Goal: Information Seeking & Learning: Learn about a topic

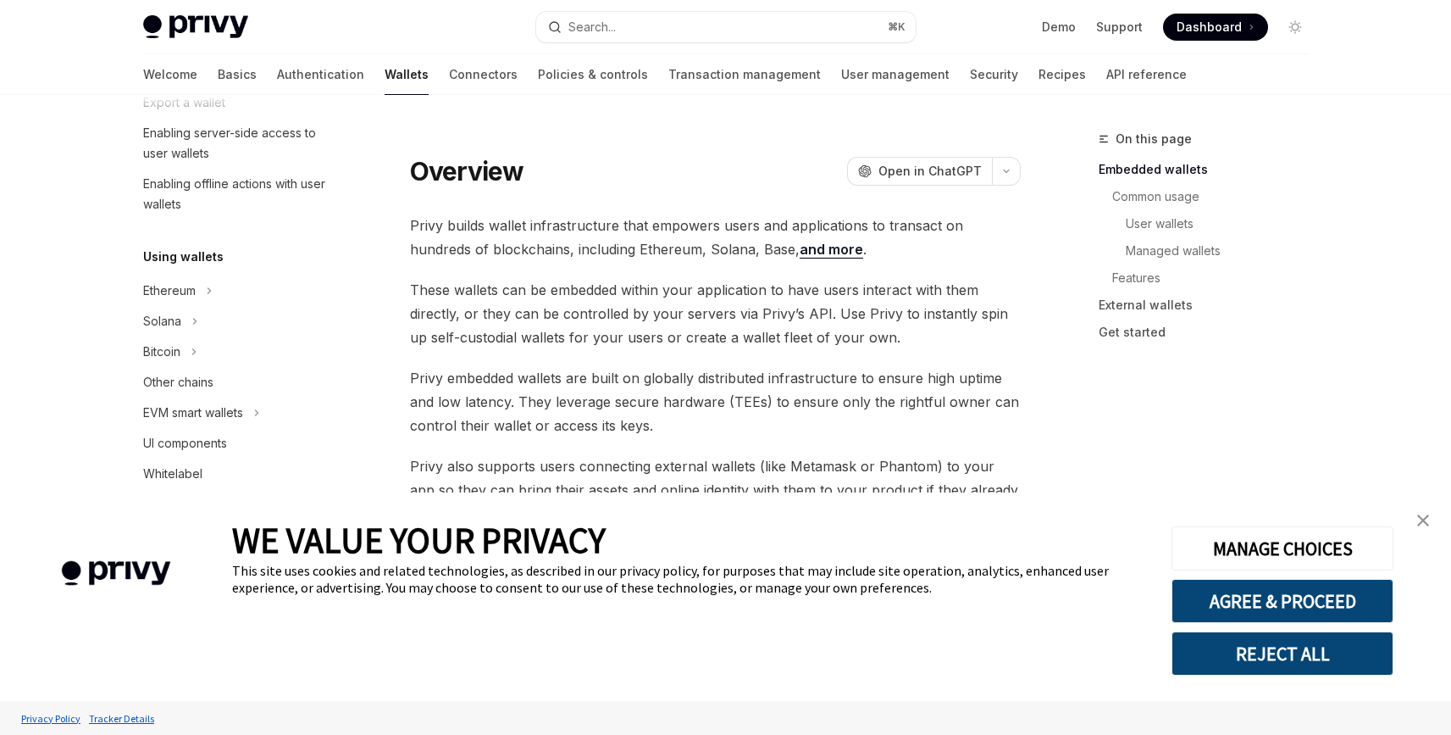
scroll to position [283, 0]
click at [211, 310] on button "Solana" at bounding box center [238, 320] width 217 height 30
type textarea "*"
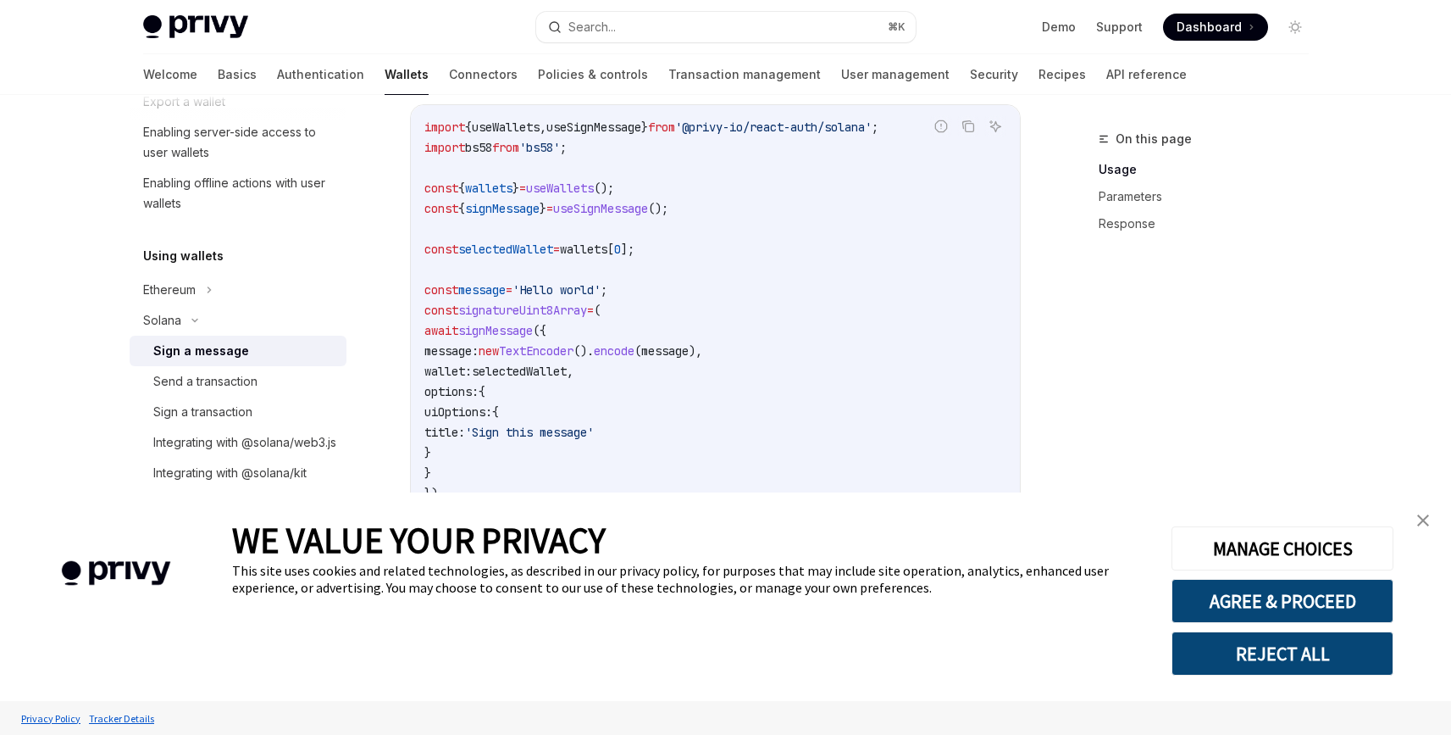
scroll to position [578, 0]
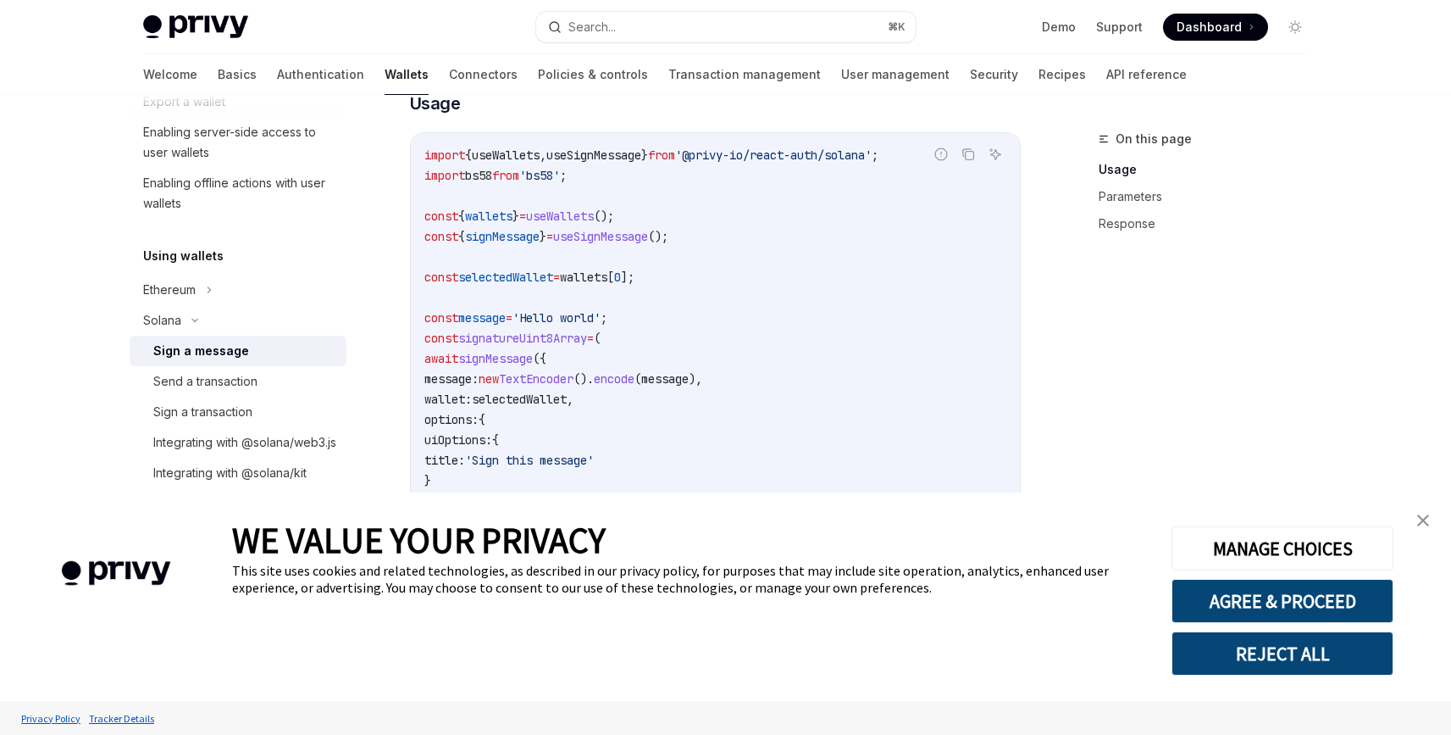
click at [579, 163] on span "useSignMessage" at bounding box center [593, 154] width 95 height 15
click at [513, 163] on span "useWallets" at bounding box center [506, 154] width 68 height 15
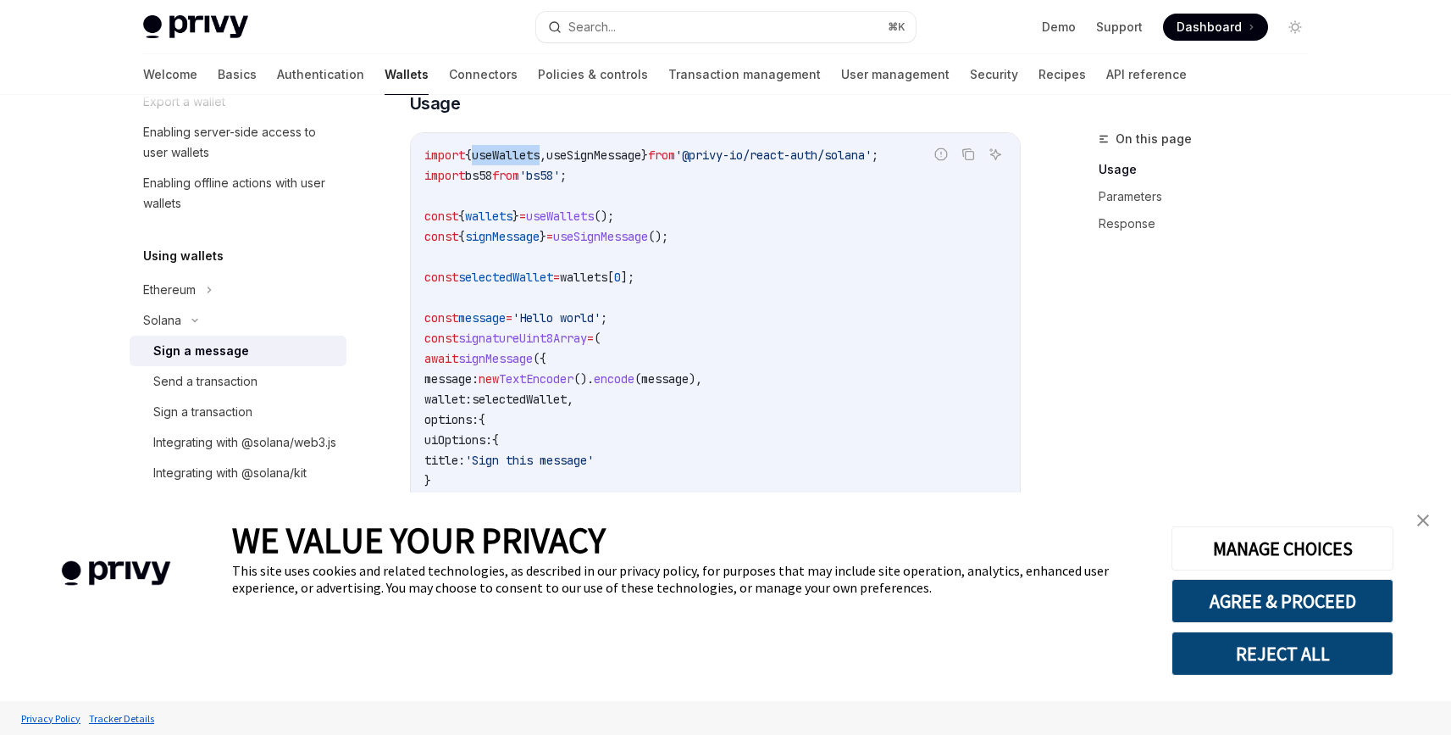
copy span "useWallets"
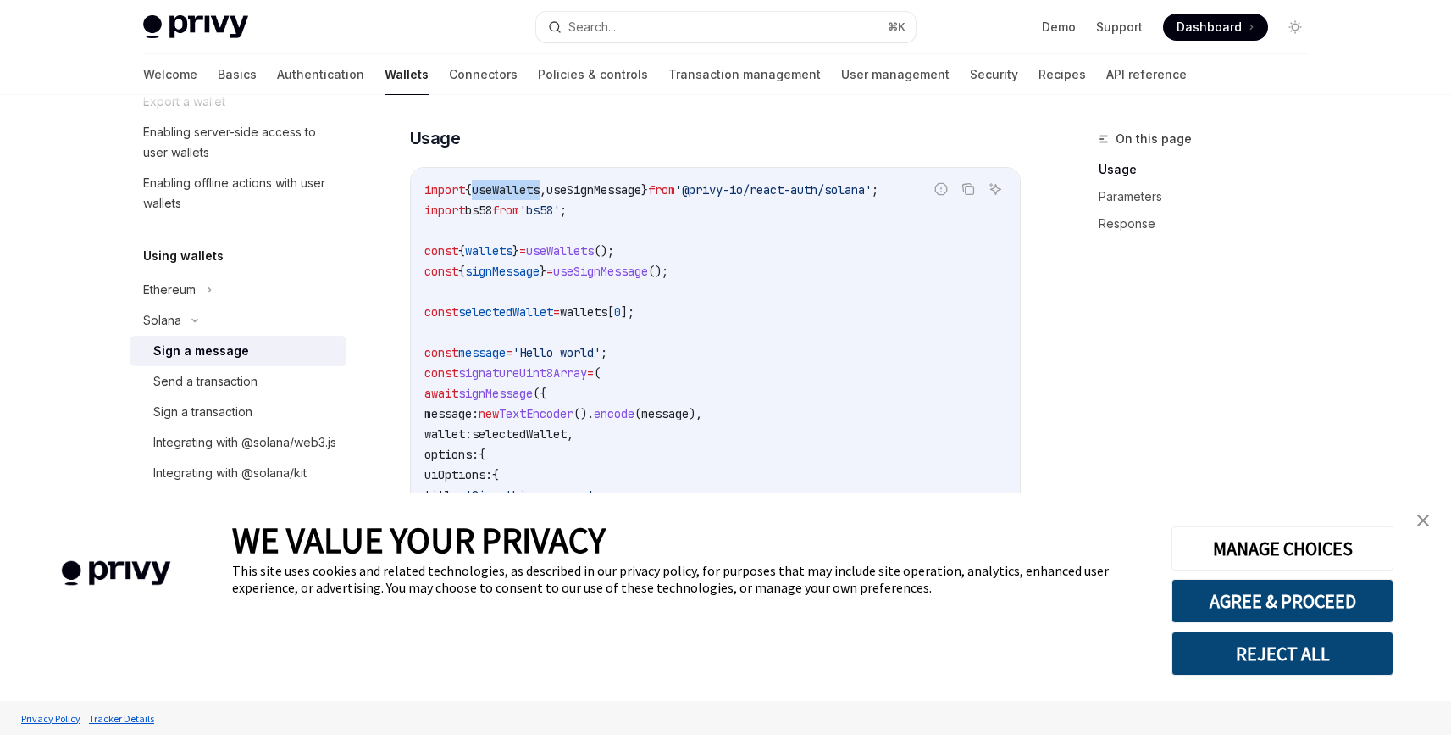
scroll to position [541, 0]
click at [690, 234] on code "import { useWallets , useSignMessage } from '@privy-io/react-auth/solana' ; imp…" at bounding box center [715, 394] width 582 height 427
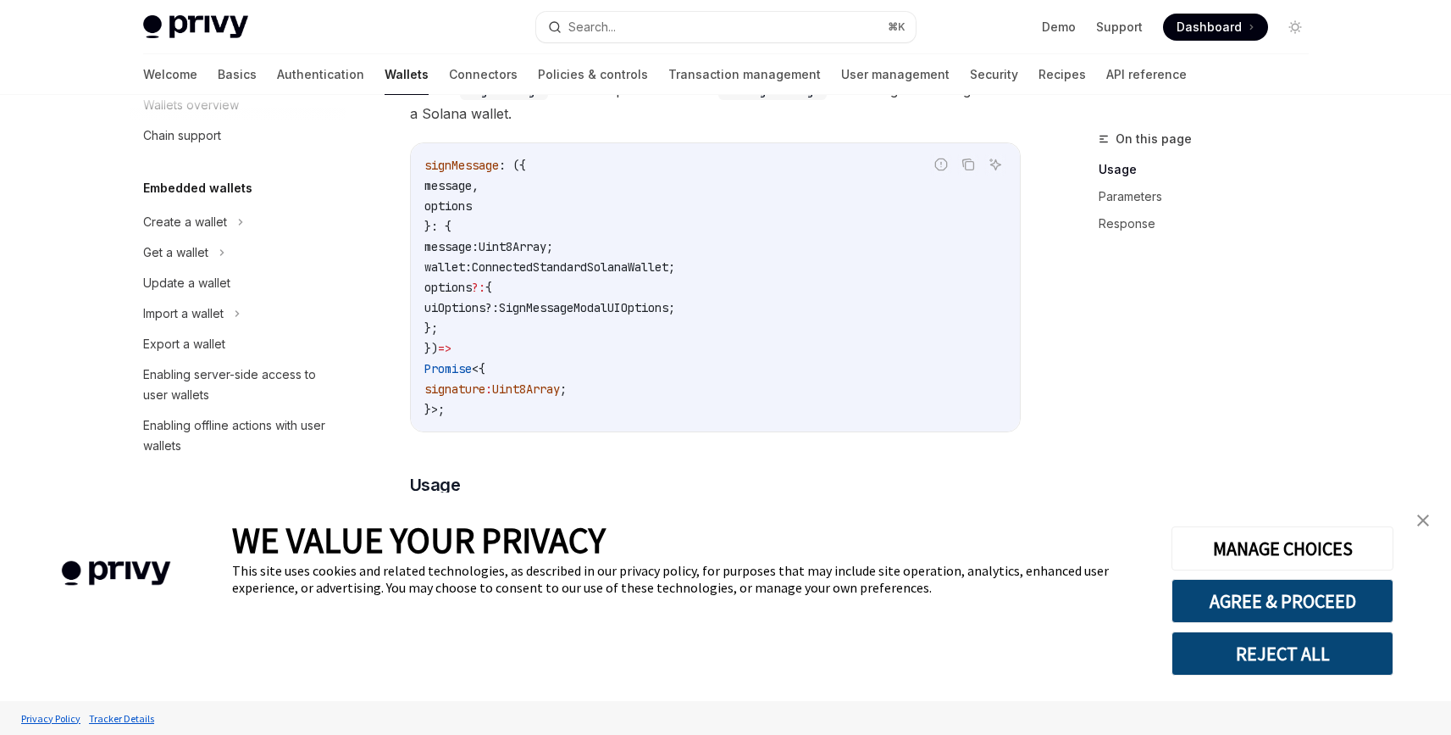
scroll to position [38, 0]
click at [449, 79] on link "Connectors" at bounding box center [483, 74] width 69 height 41
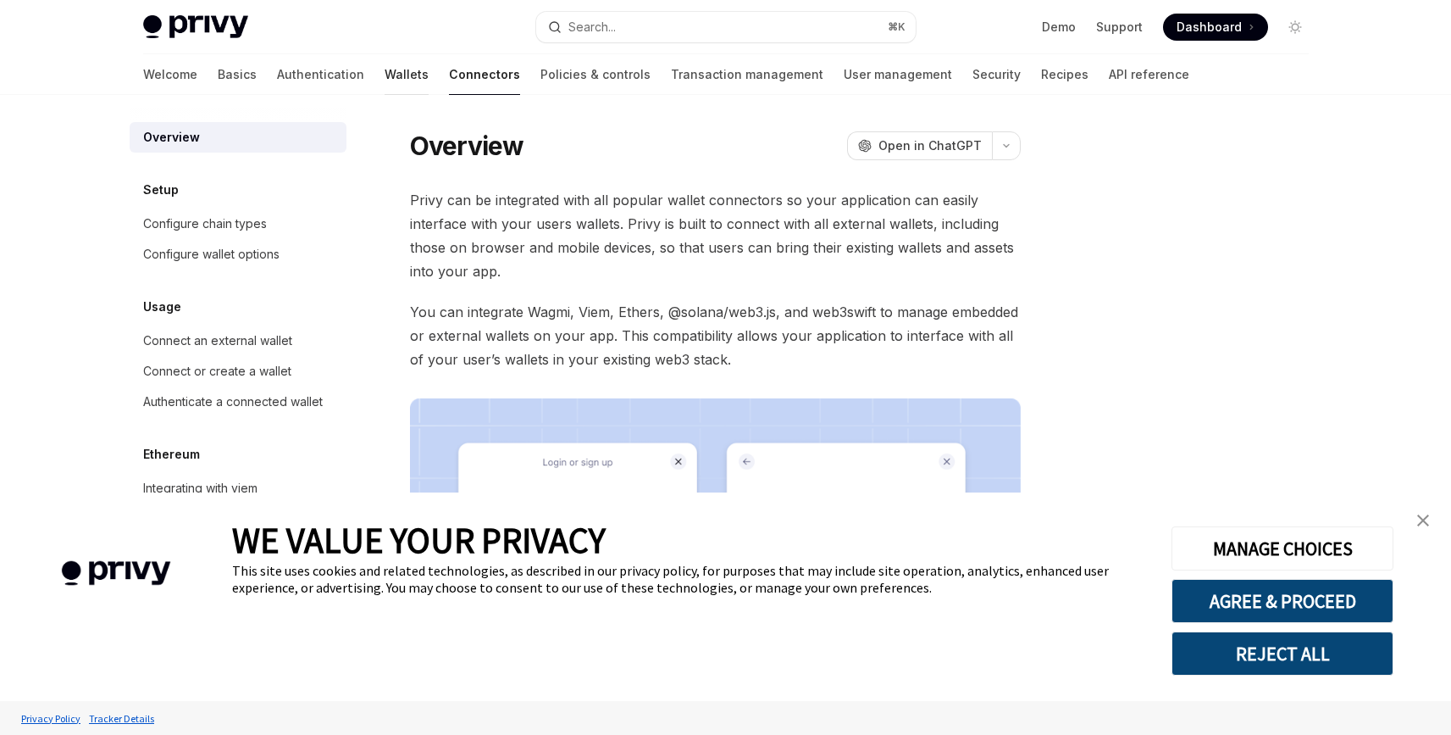
click at [385, 75] on link "Wallets" at bounding box center [407, 74] width 44 height 41
type textarea "*"
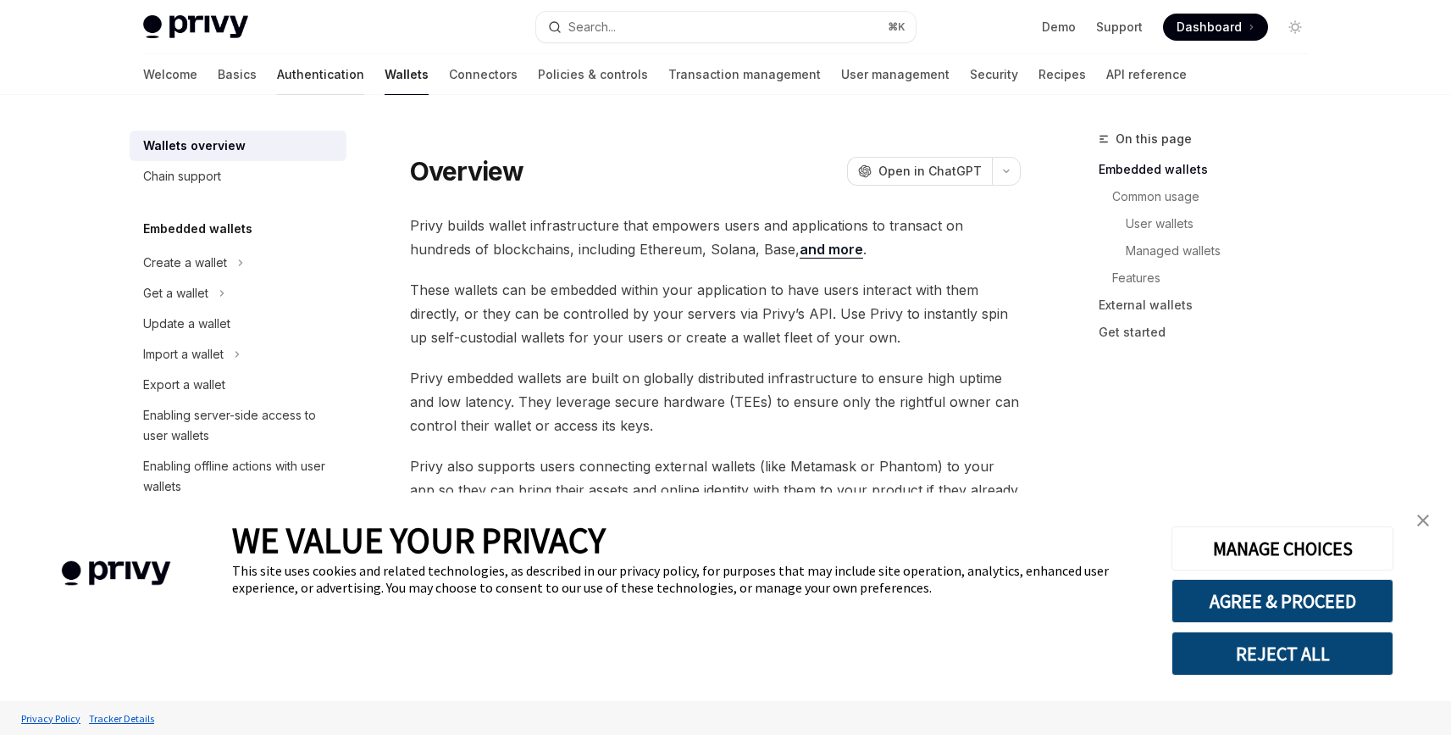
click at [277, 73] on link "Authentication" at bounding box center [320, 74] width 87 height 41
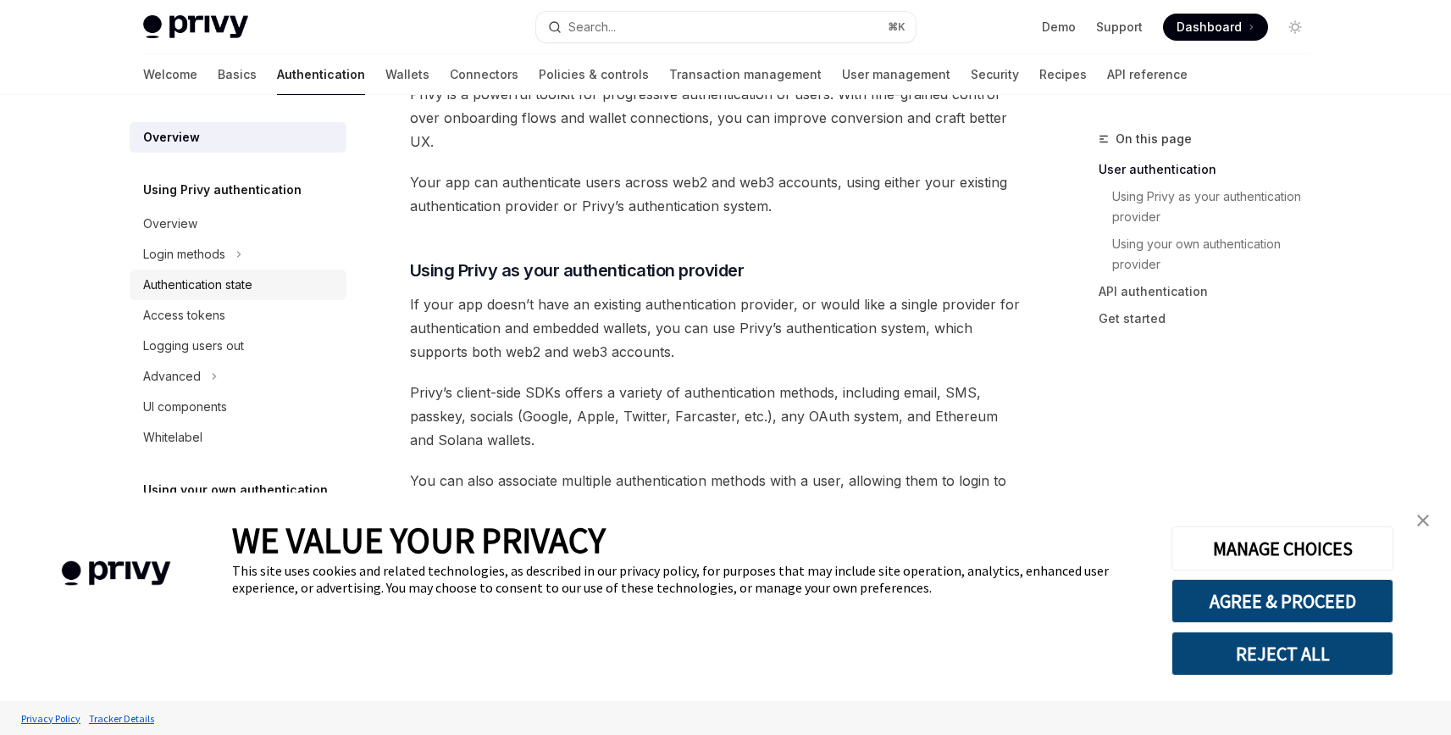
scroll to position [335, 0]
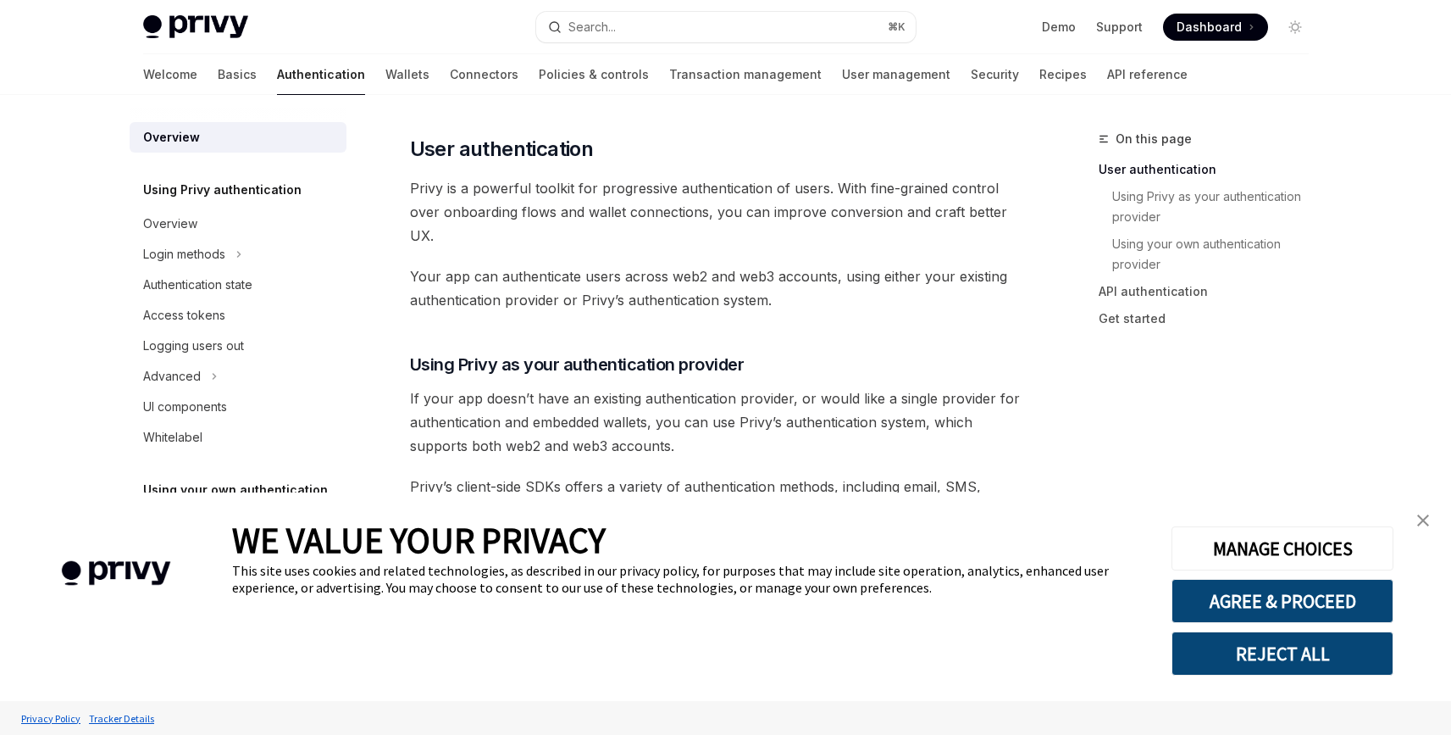
click at [330, 50] on div "Privy Docs home page Search... ⌘ K Demo Support Dashboard Dashboard Search..." at bounding box center [726, 27] width 1166 height 54
click at [385, 61] on link "Wallets" at bounding box center [407, 74] width 44 height 41
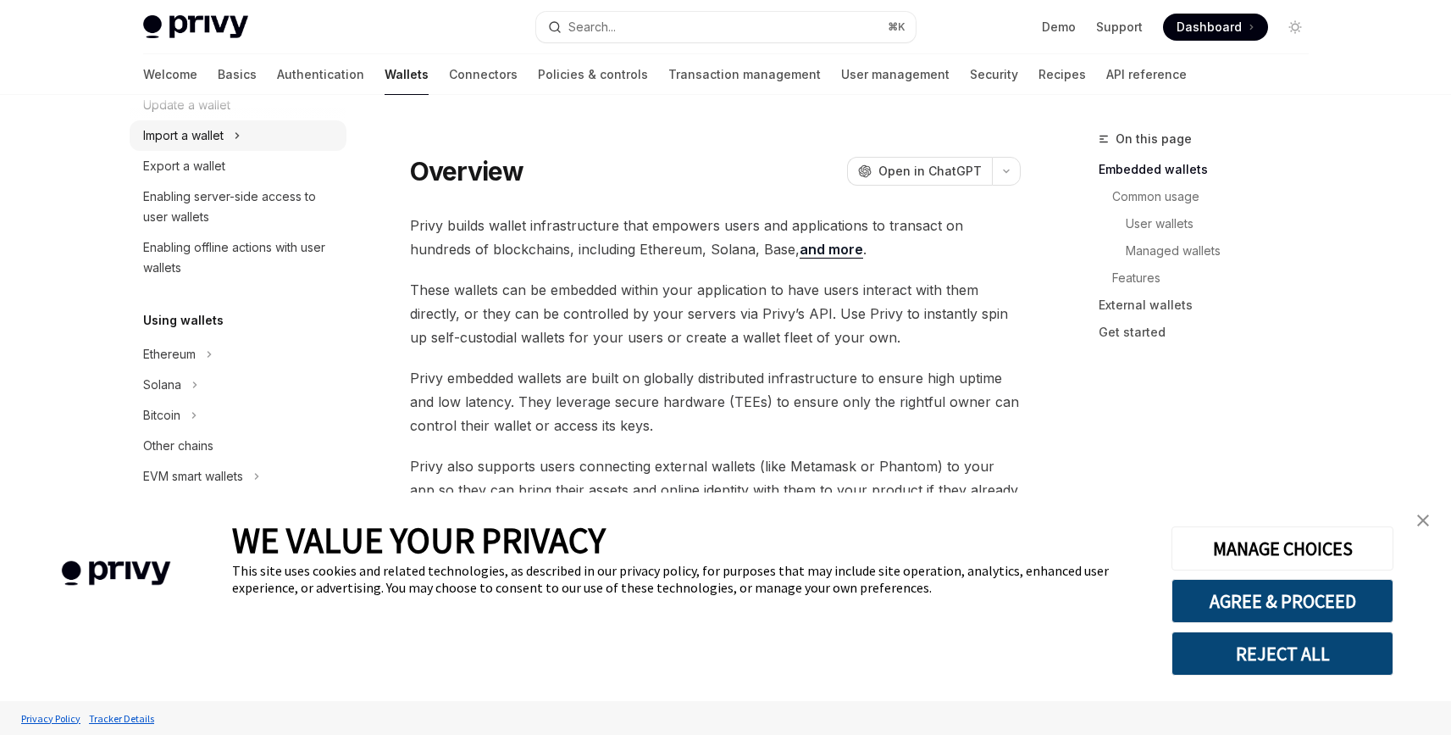
scroll to position [221, 0]
click at [186, 372] on button "Solana" at bounding box center [238, 382] width 217 height 30
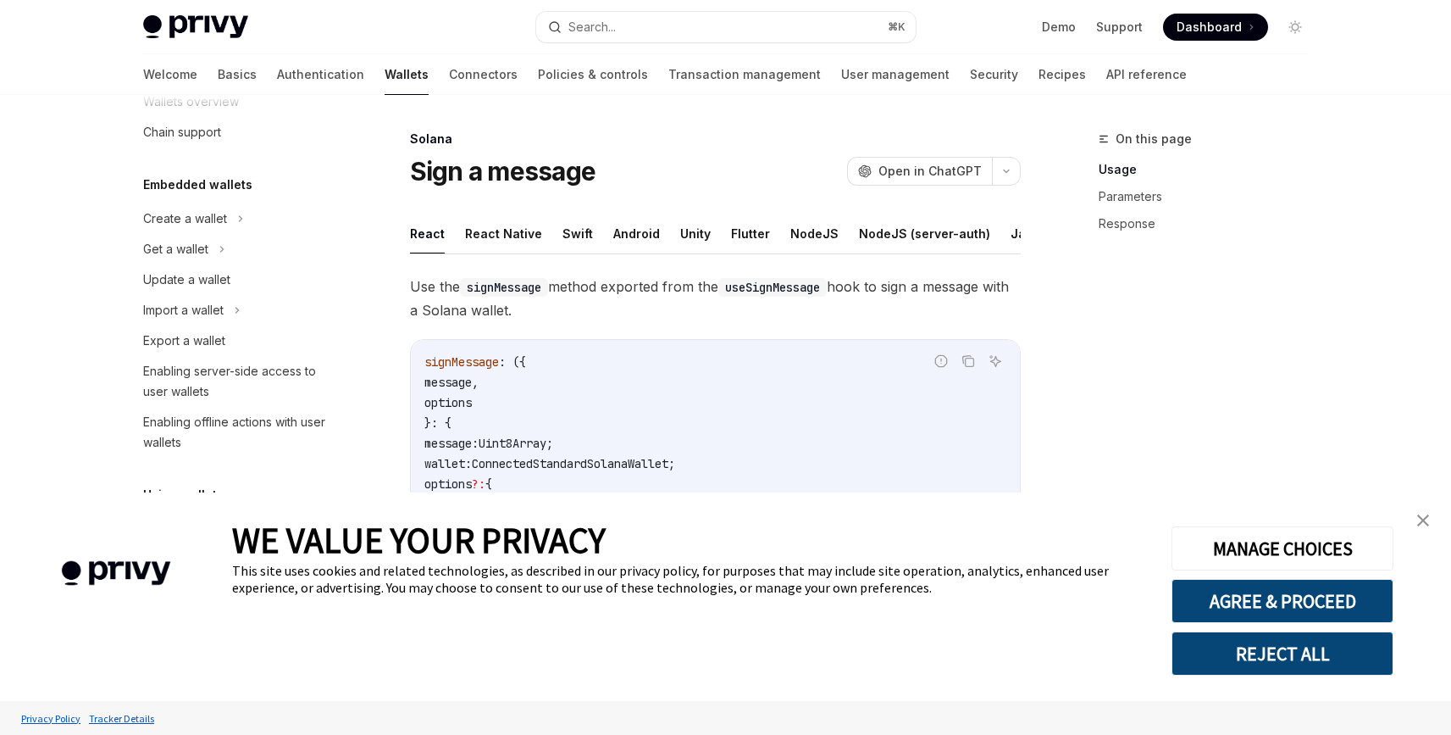
scroll to position [32, 0]
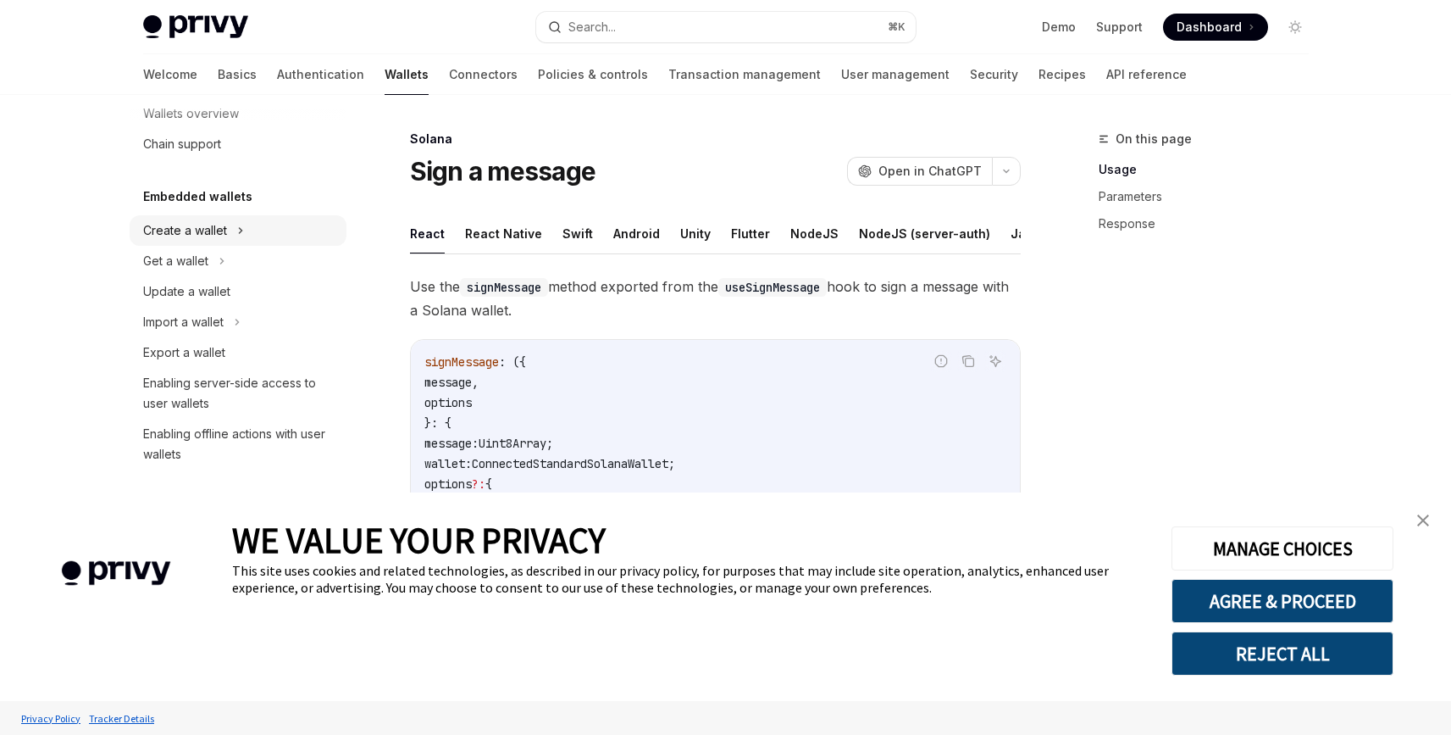
click at [233, 231] on button "Create a wallet" at bounding box center [238, 230] width 217 height 30
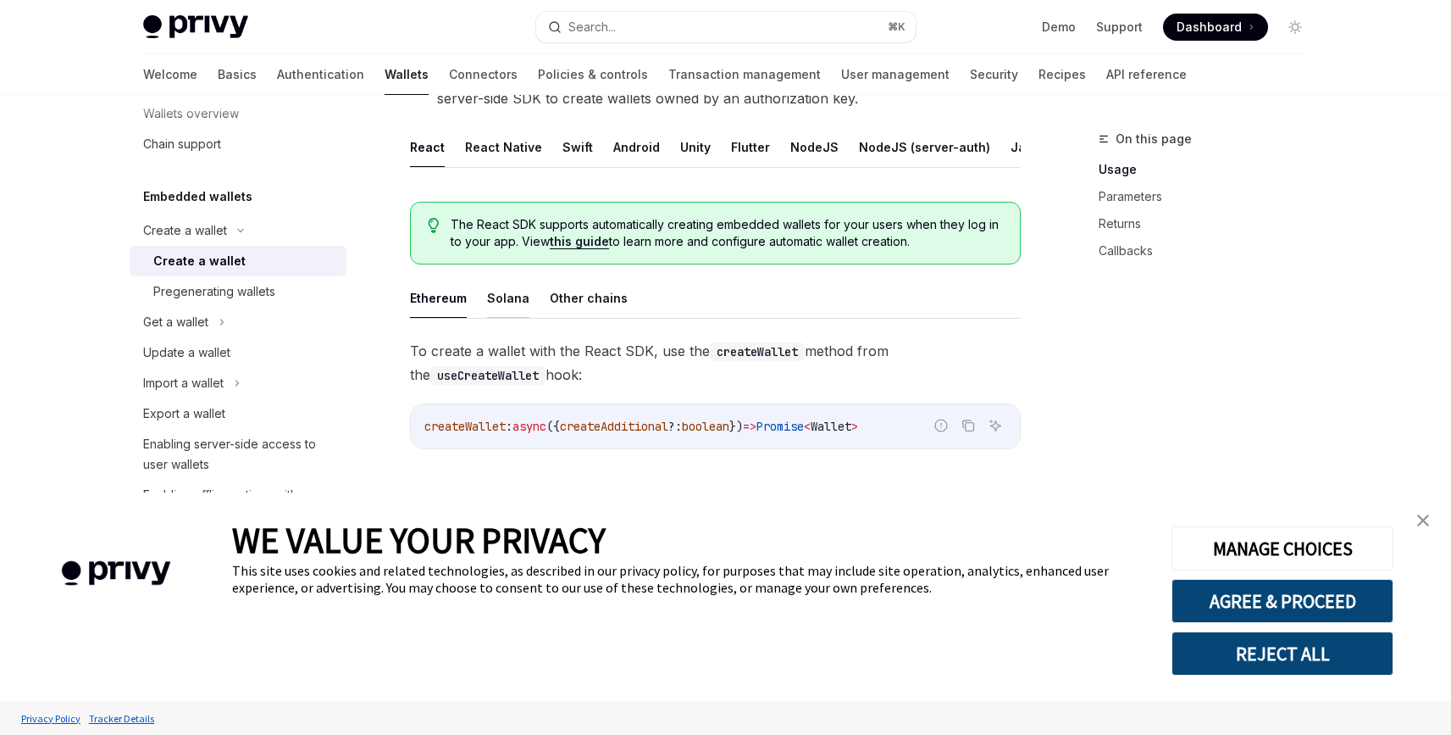
click at [507, 308] on button "Solana" at bounding box center [508, 298] width 42 height 40
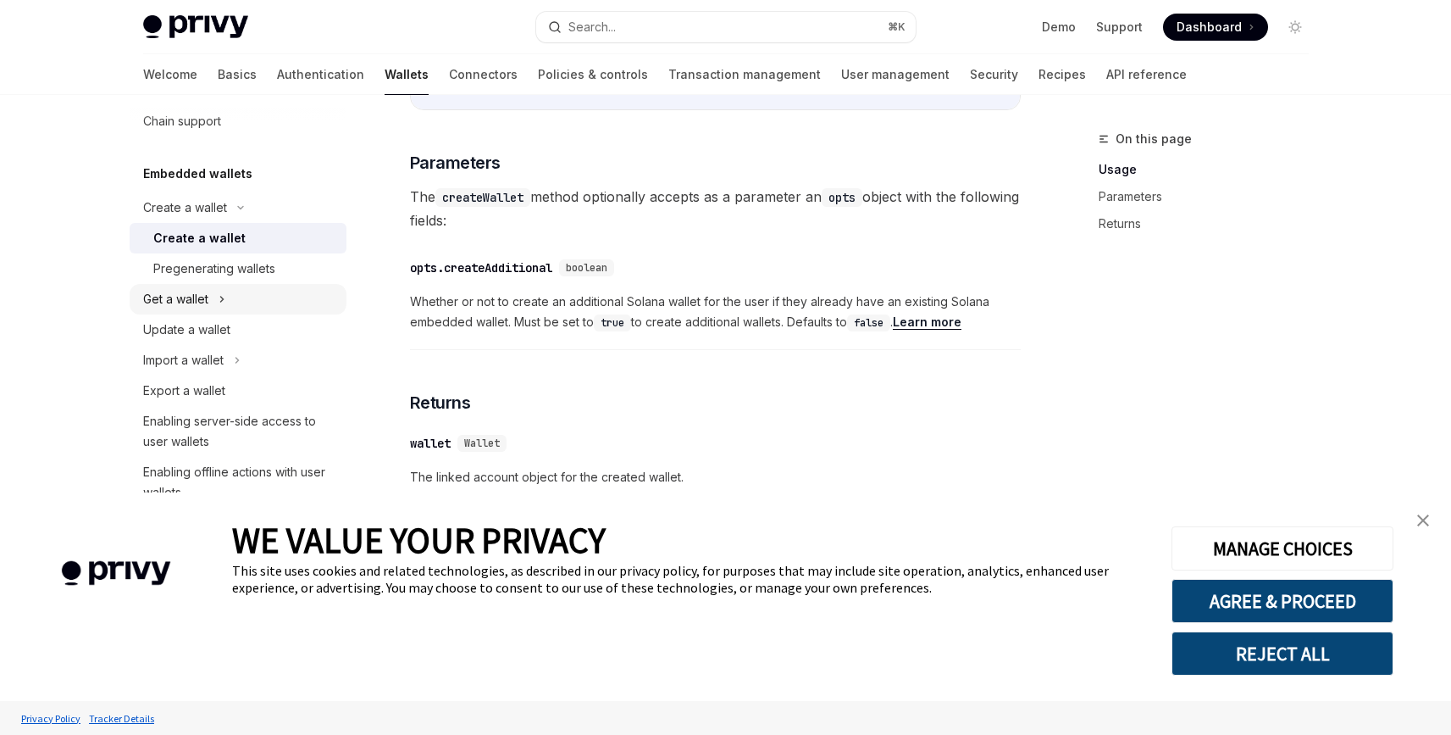
scroll to position [57, 0]
click at [227, 296] on button "Get a wallet" at bounding box center [238, 297] width 217 height 30
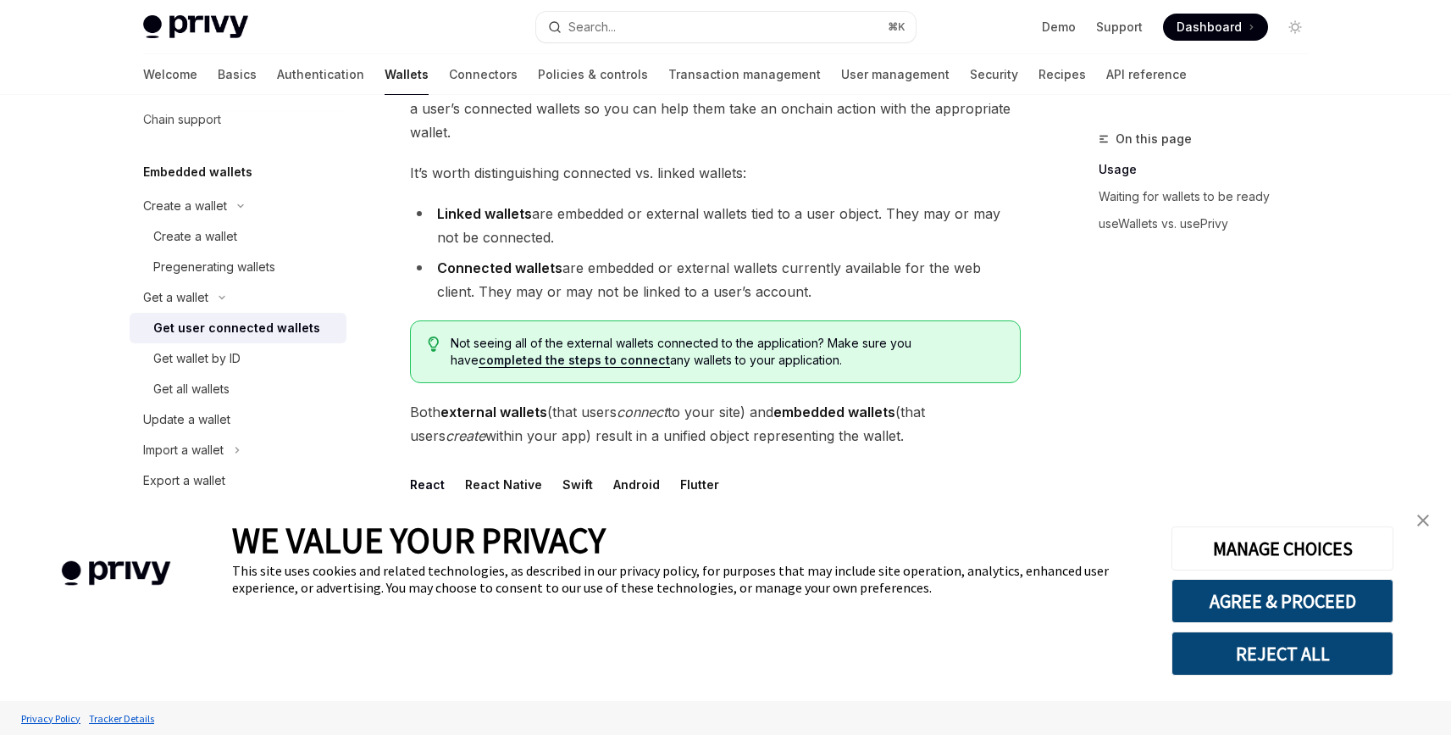
scroll to position [142, 0]
click at [587, 362] on link "completed the steps to connect" at bounding box center [574, 358] width 191 height 15
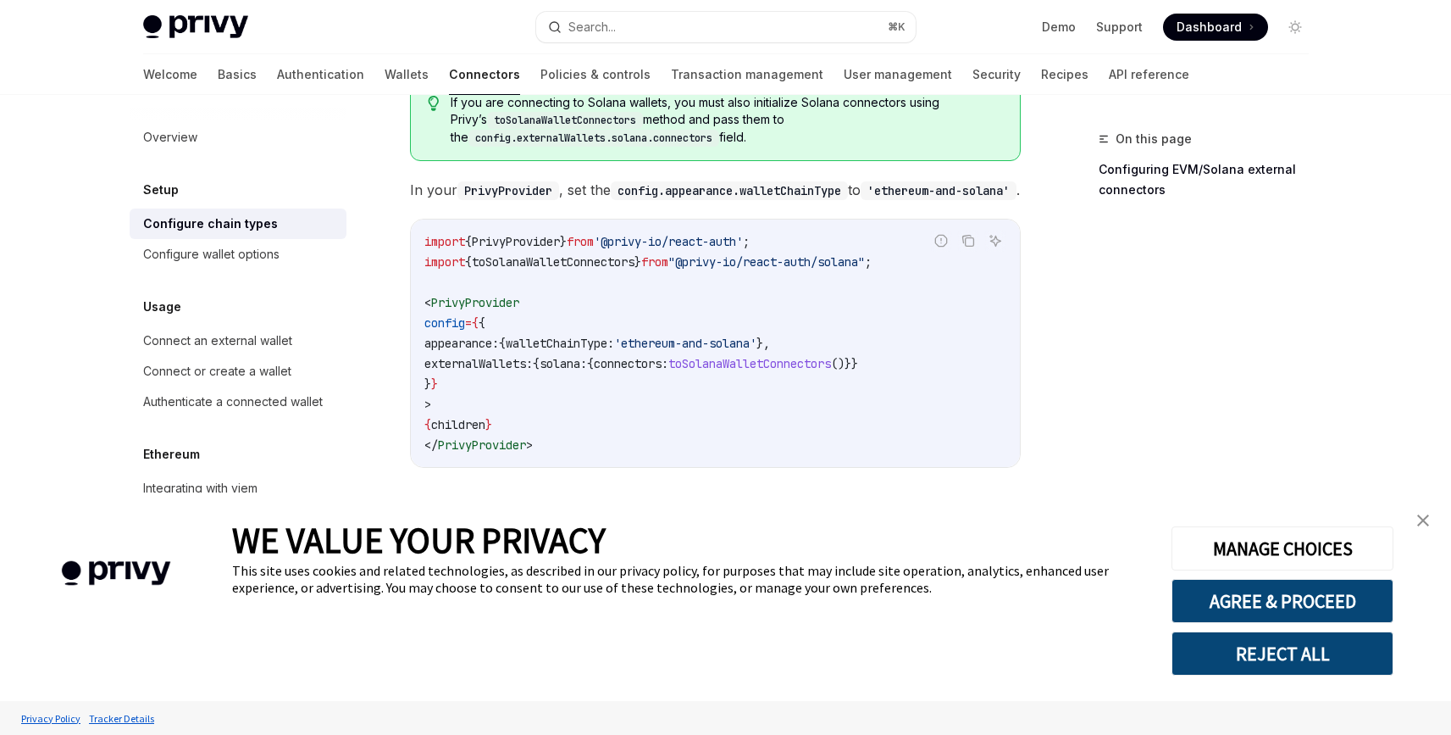
scroll to position [354, 0]
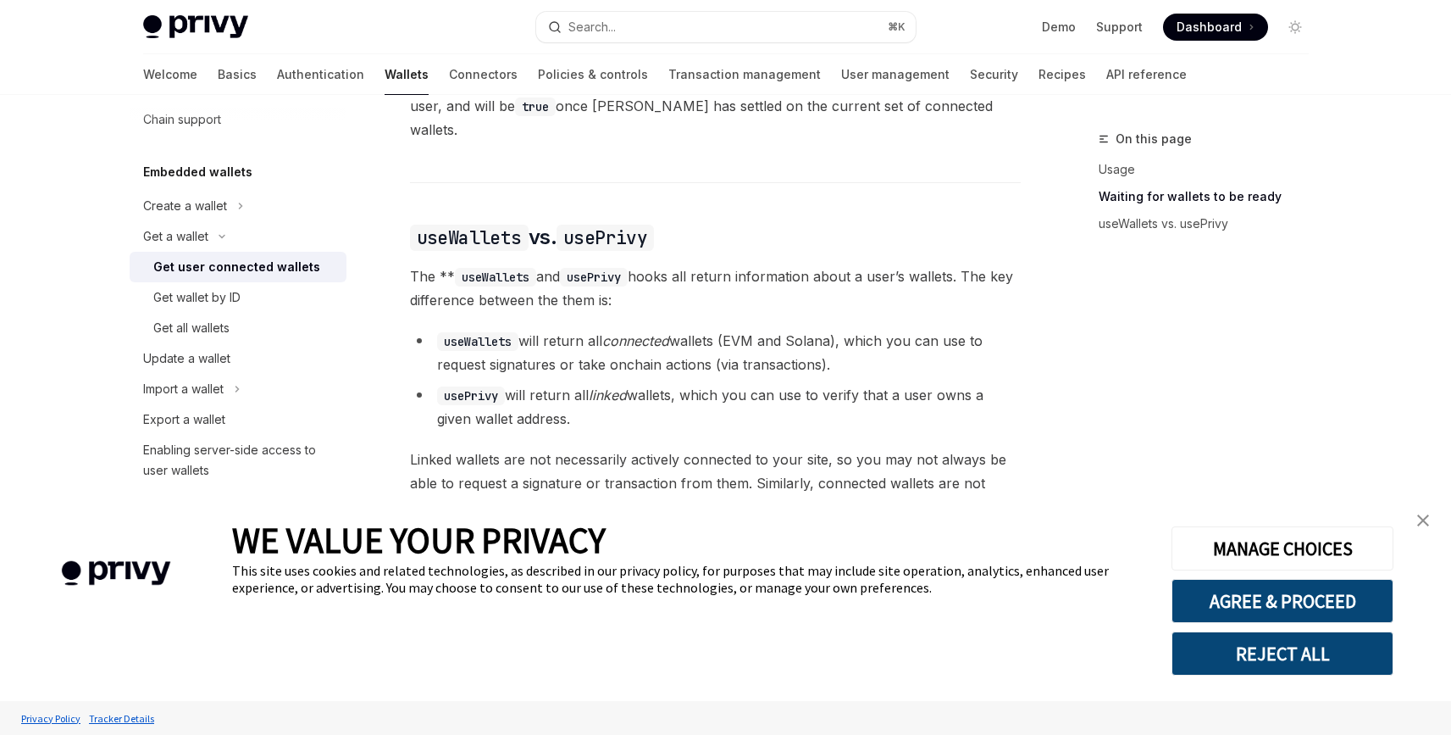
scroll to position [1338, 0]
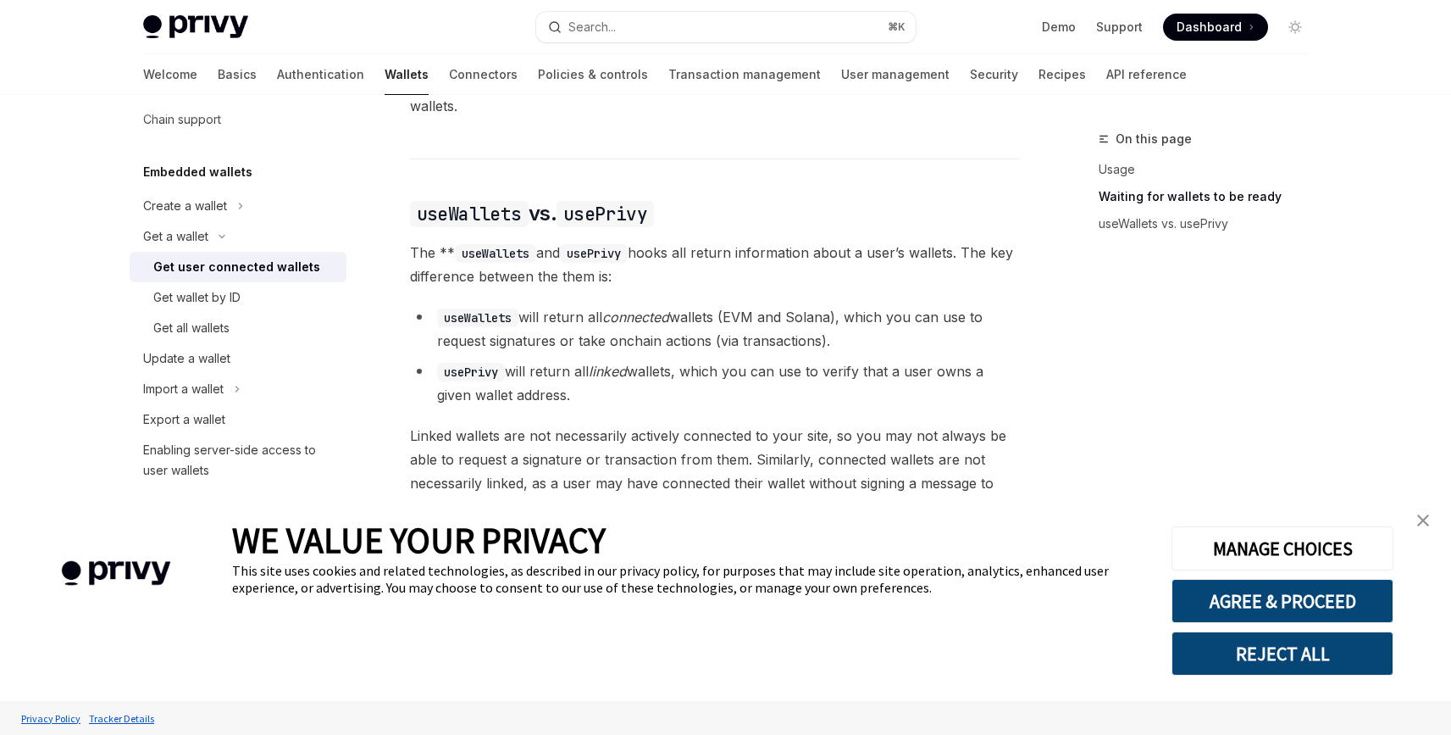
click at [1432, 523] on link "close banner" at bounding box center [1423, 520] width 34 height 34
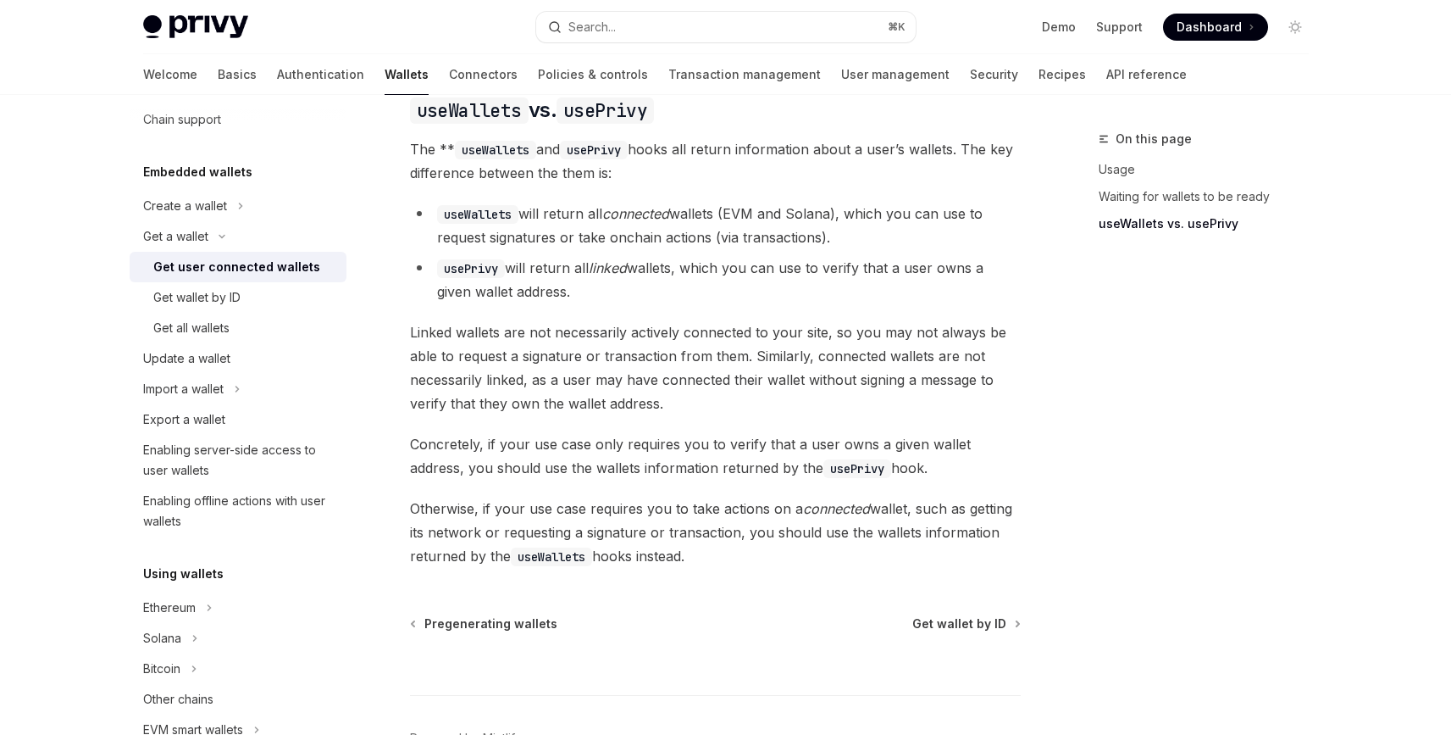
scroll to position [0, 0]
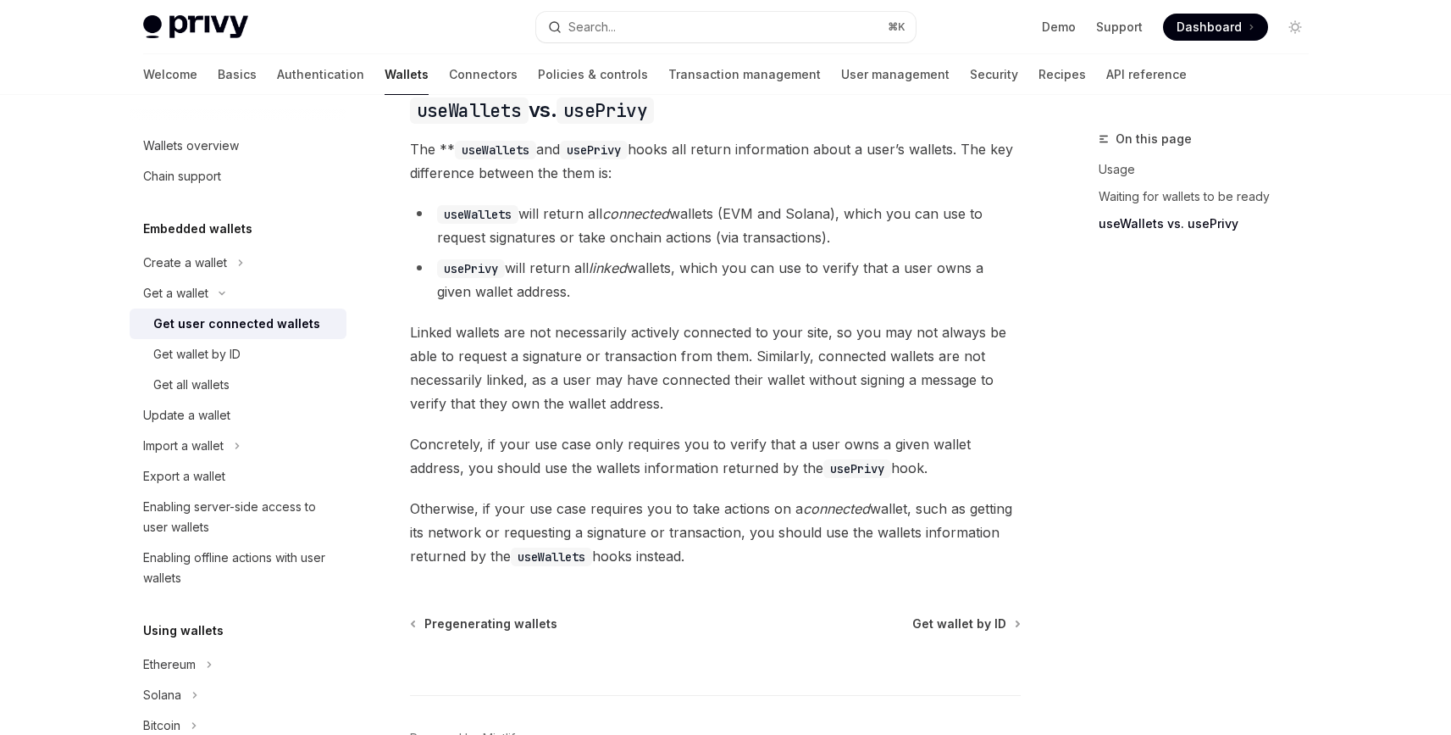
click at [226, 222] on h5 "Embedded wallets" at bounding box center [197, 229] width 109 height 20
click at [228, 330] on div "Get user connected wallets" at bounding box center [236, 323] width 167 height 20
type textarea "*"
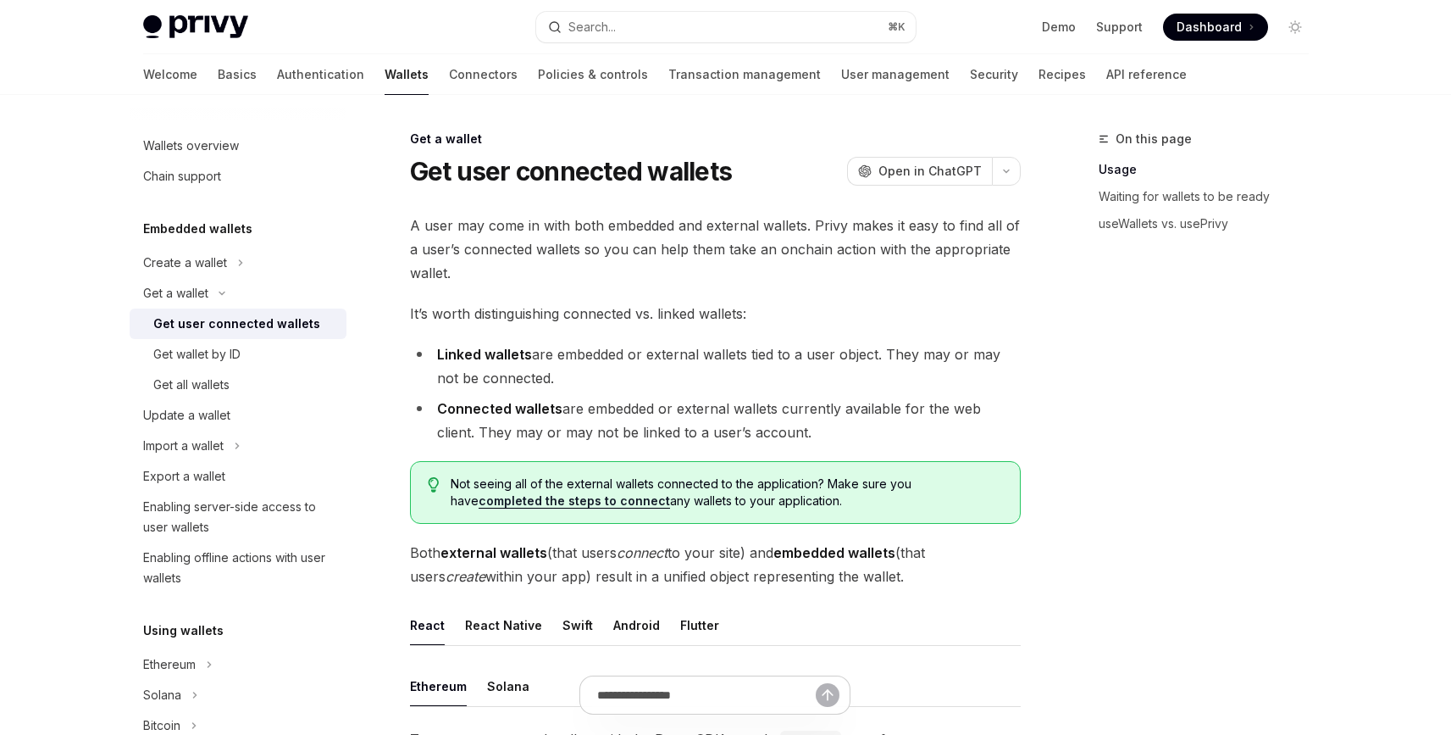
click at [1111, 287] on div "On this page Usage Waiting for wallets to be ready useWallets vs. usePrivy" at bounding box center [1194, 432] width 258 height 606
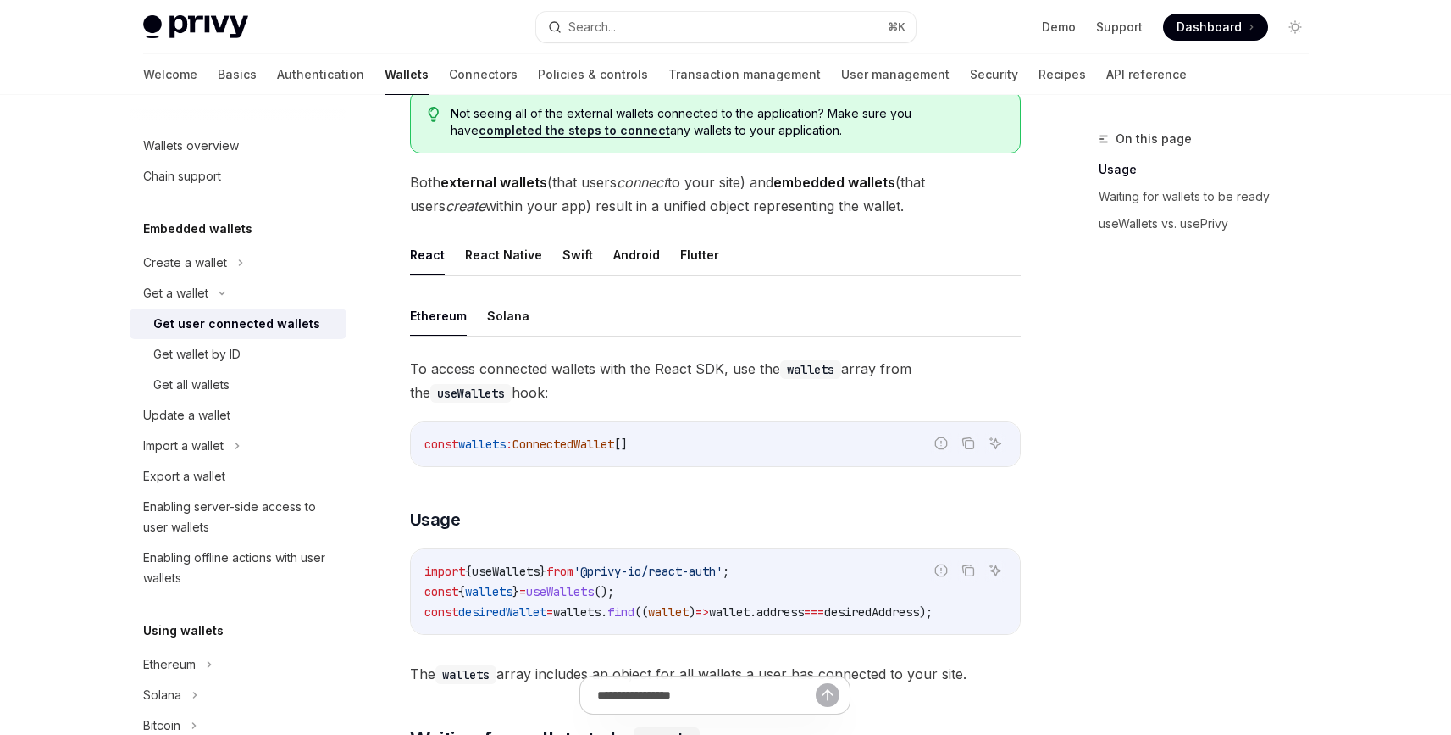
scroll to position [381, 0]
